Goal: Communication & Community: Answer question/provide support

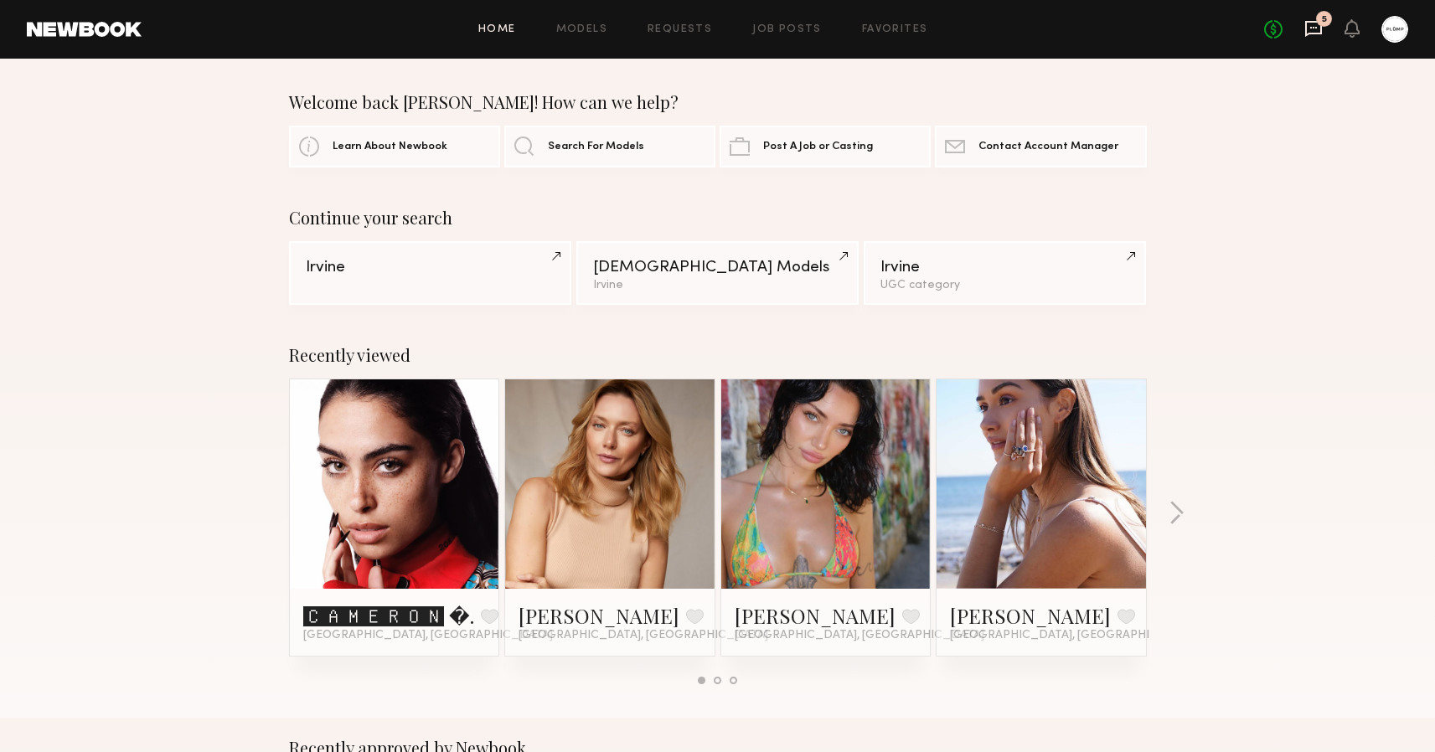
click at [1318, 34] on icon at bounding box center [1313, 29] width 17 height 16
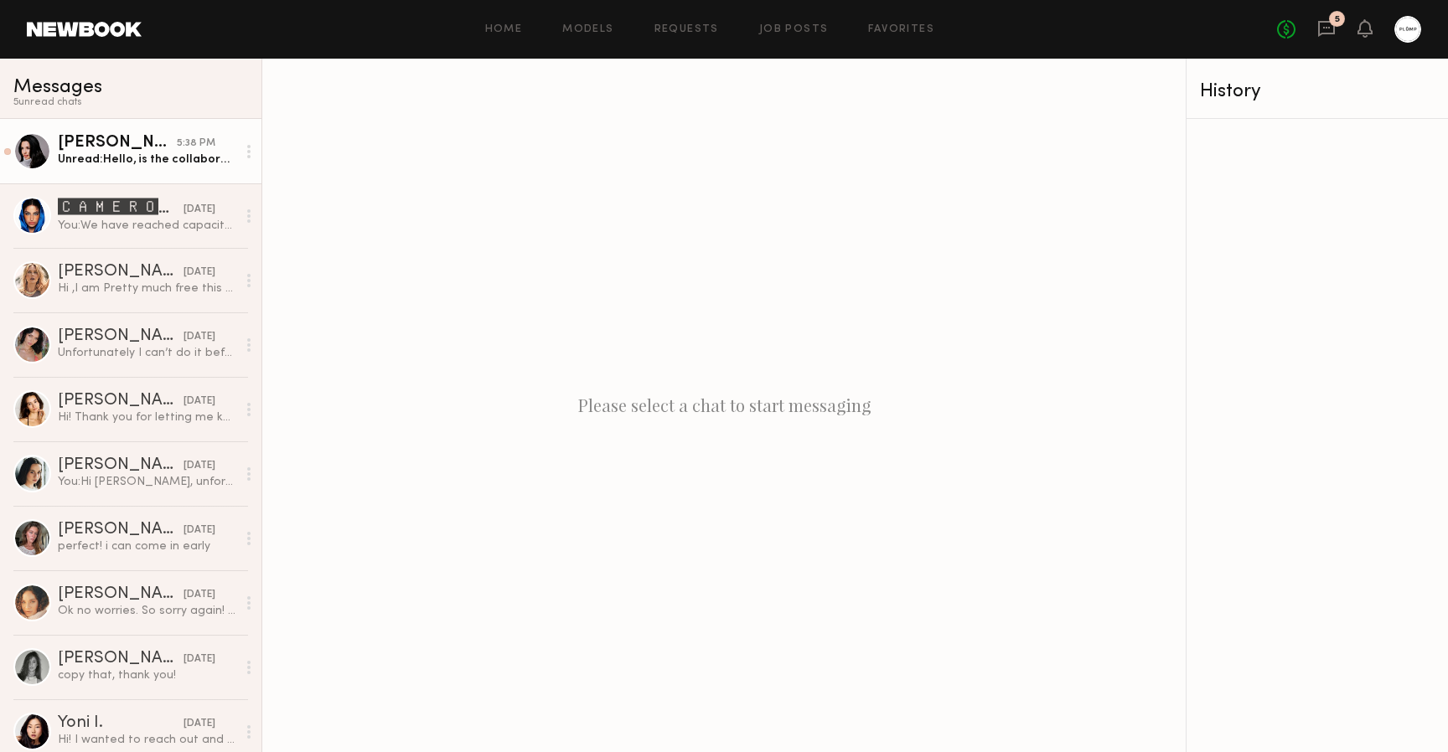
click at [155, 152] on div "Unread: Hello, is the collaboration still open," at bounding box center [147, 160] width 178 height 16
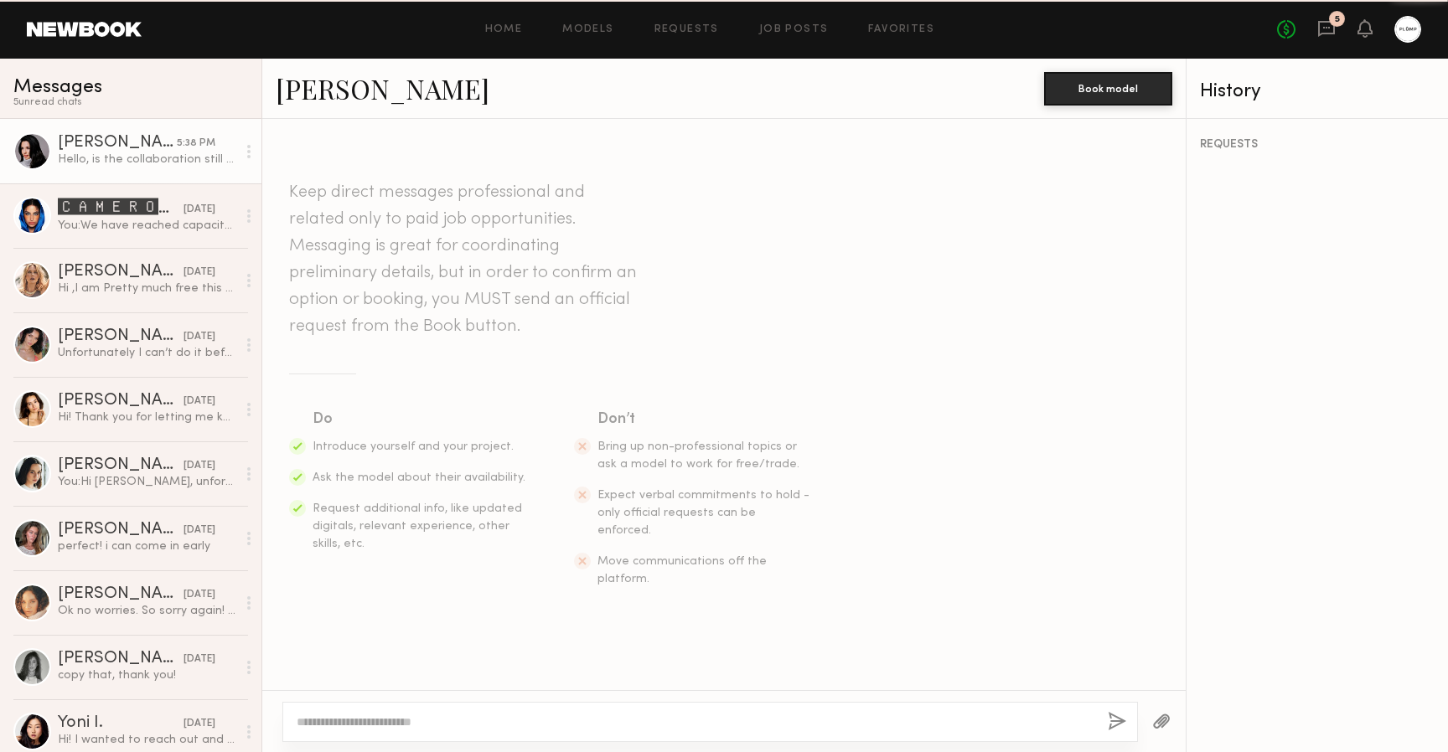
scroll to position [679, 0]
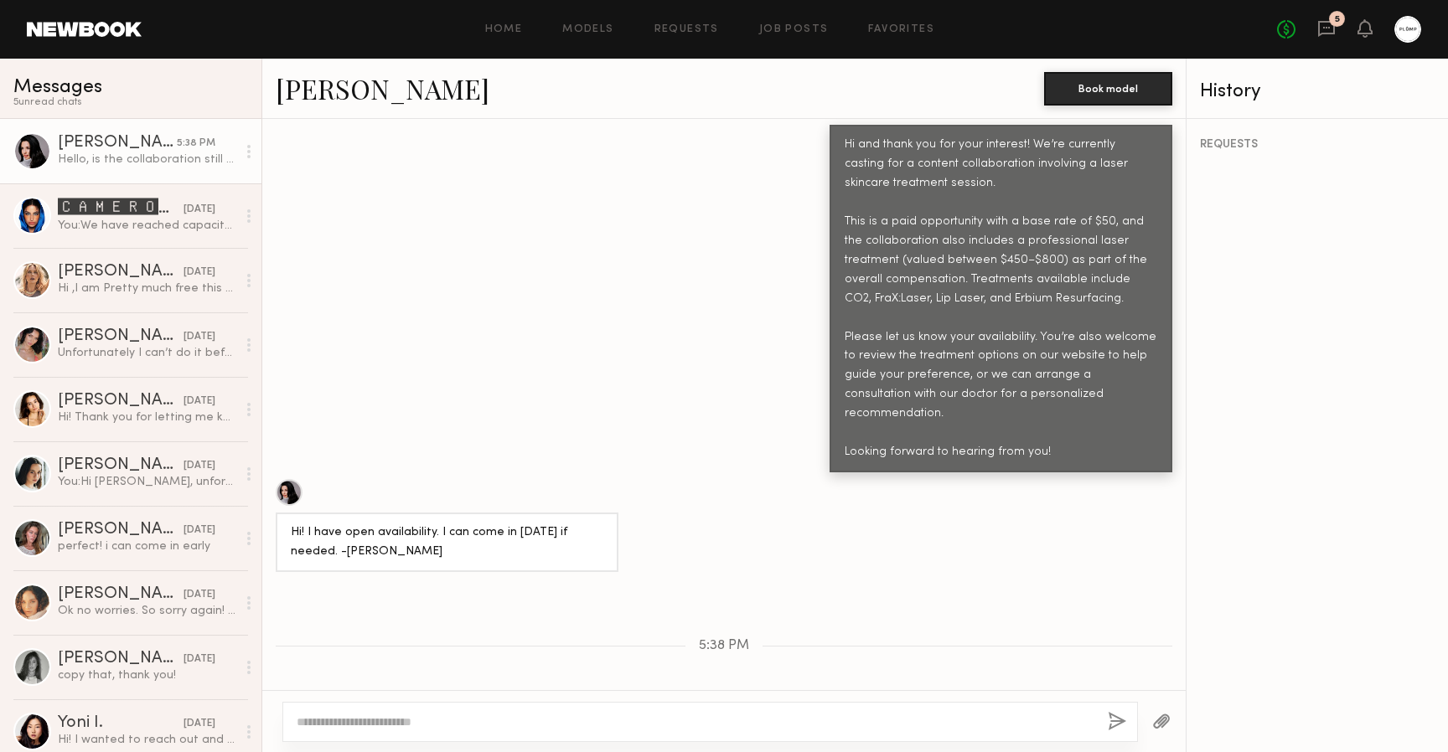
click at [281, 479] on div at bounding box center [289, 492] width 27 height 27
